Goal: Find specific page/section: Find specific page/section

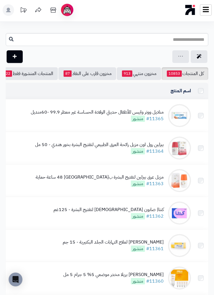
scroll to position [1506, 0]
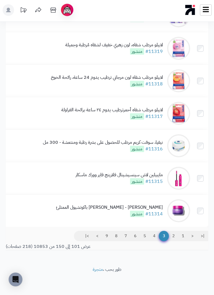
click at [154, 235] on link "4" at bounding box center [154, 236] width 10 height 10
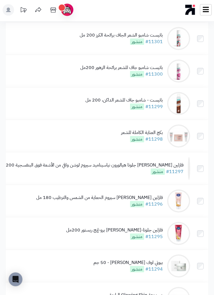
scroll to position [468, 0]
click at [162, 100] on div "باتيست - شامبو جاف للشعر الداكن، 200 مل" at bounding box center [123, 100] width 77 height 7
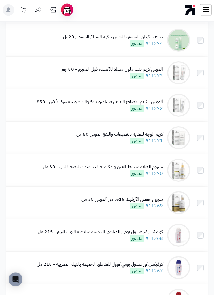
scroll to position [1488, 0]
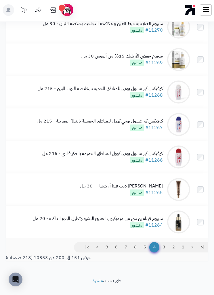
click at [167, 253] on link "3" at bounding box center [164, 247] width 10 height 10
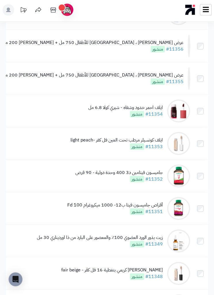
scroll to position [363, 0]
